Goal: Find specific page/section: Find specific page/section

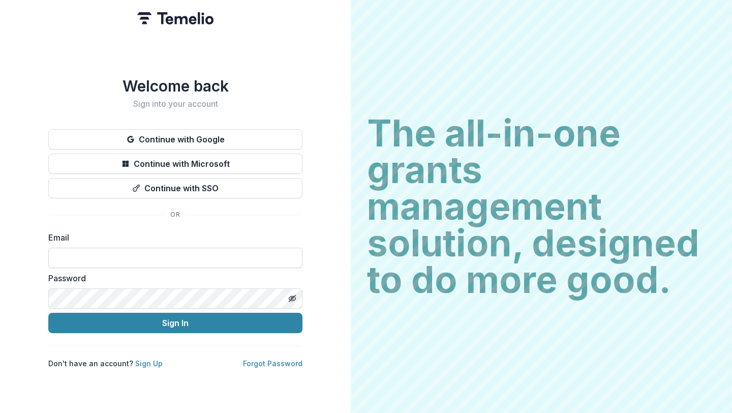
click at [141, 252] on input at bounding box center [175, 258] width 254 height 20
type input "**********"
click at [48, 313] on button "Sign In" at bounding box center [175, 323] width 254 height 20
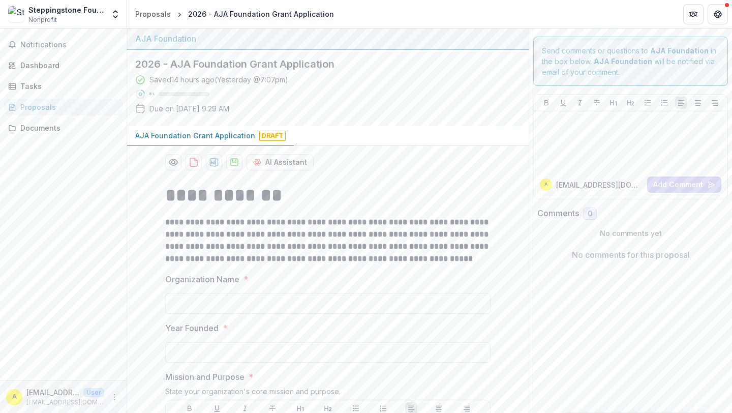
click at [78, 108] on div "Proposals" at bounding box center [67, 107] width 94 height 11
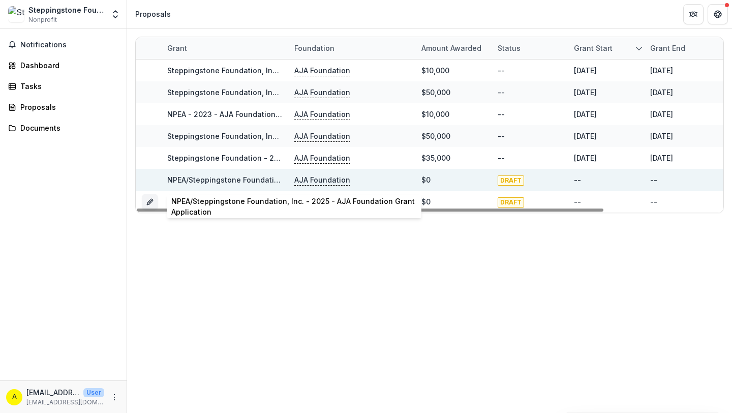
click at [248, 178] on link "NPEA/Steppingstone Foundation, Inc. - 2025 - AJA Foundation Grant Application" at bounding box center [310, 179] width 286 height 9
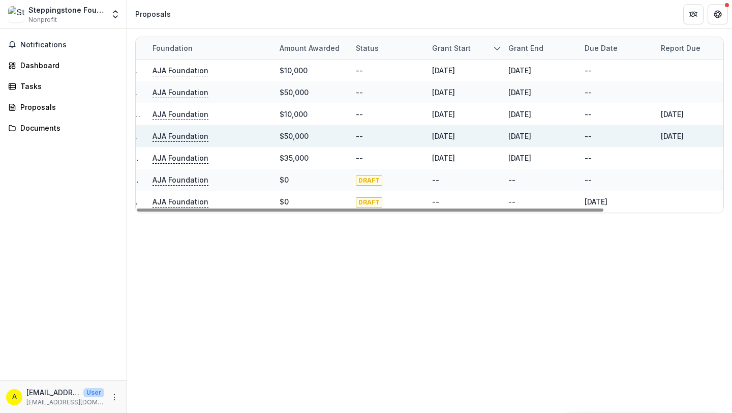
scroll to position [0, 149]
